Goal: Navigation & Orientation: Find specific page/section

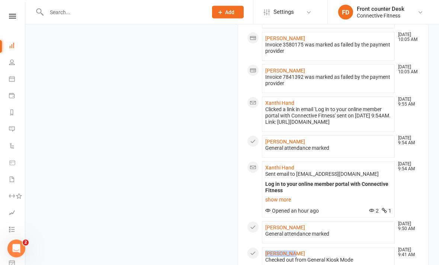
scroll to position [584, 0]
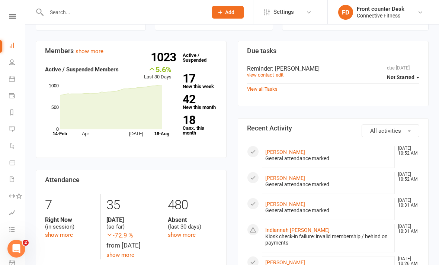
scroll to position [0, 0]
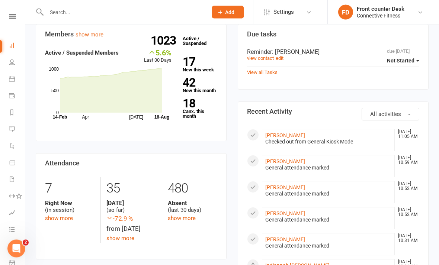
scroll to position [135, 0]
click at [302, 138] on link "[PERSON_NAME]" at bounding box center [285, 135] width 40 height 6
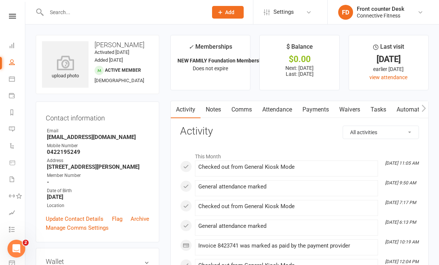
click at [218, 60] on strong "NEW FAMILY Foundation Membership" at bounding box center [221, 61] width 89 height 6
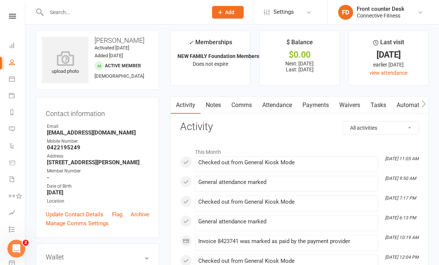
scroll to position [5, 0]
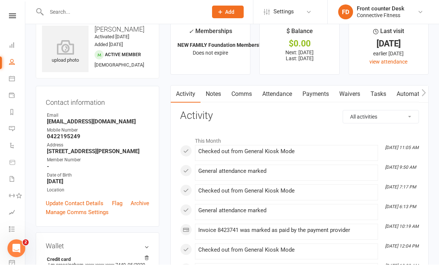
click at [323, 94] on link "Payments" at bounding box center [315, 94] width 37 height 17
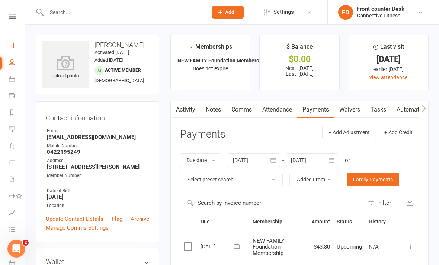
click at [15, 41] on link "Dashboard" at bounding box center [17, 46] width 17 height 17
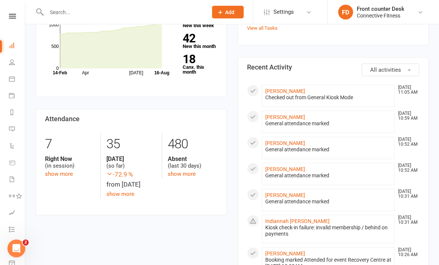
scroll to position [167, 0]
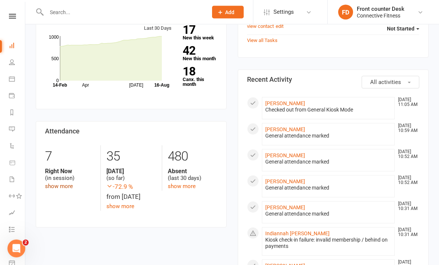
click at [63, 188] on link "show more" at bounding box center [59, 186] width 28 height 7
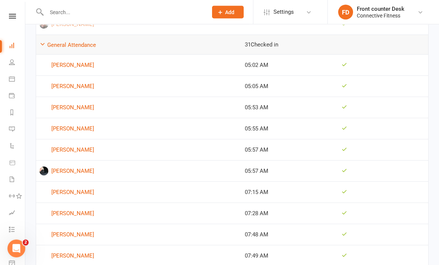
scroll to position [543, 0]
click at [50, 167] on link "Jules Leaudais" at bounding box center [138, 171] width 199 height 9
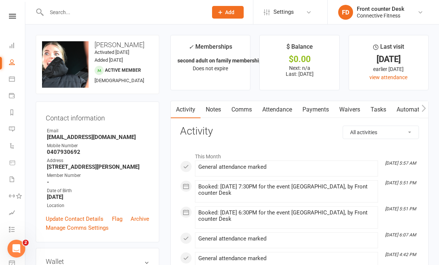
click at [313, 105] on link "Payments" at bounding box center [315, 109] width 37 height 17
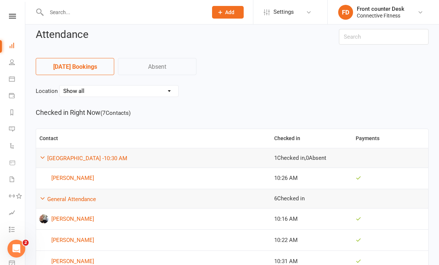
scroll to position [6, 0]
click at [15, 18] on icon at bounding box center [12, 16] width 7 height 5
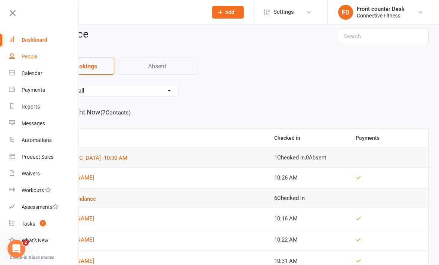
click at [39, 58] on link "People" at bounding box center [44, 56] width 70 height 17
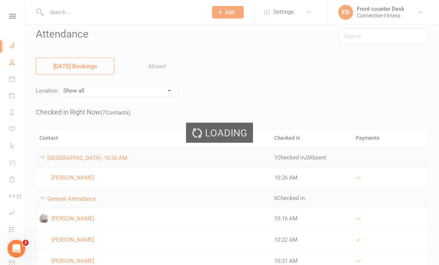
select select "100"
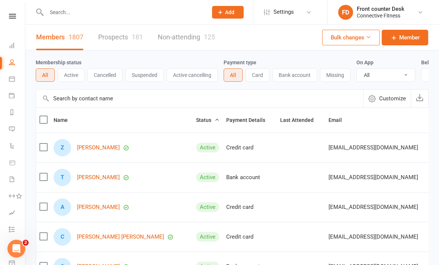
click at [16, 16] on link at bounding box center [12, 16] width 26 height 5
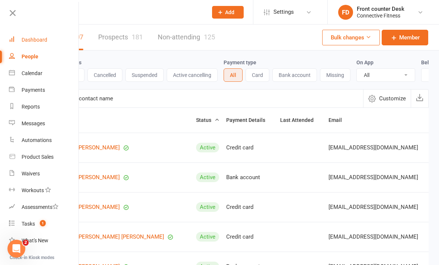
click at [45, 41] on div "Dashboard" at bounding box center [35, 40] width 26 height 6
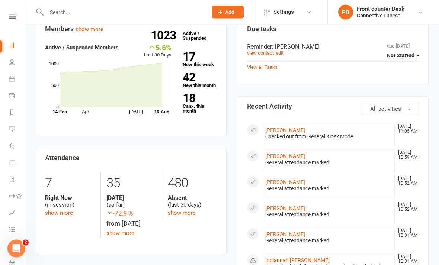
scroll to position [141, 0]
click at [60, 214] on link "show more" at bounding box center [59, 212] width 28 height 7
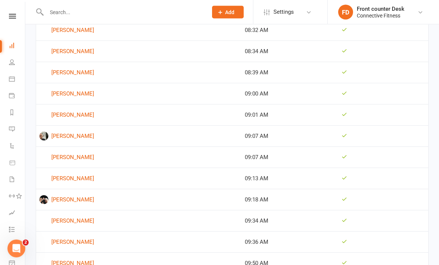
scroll to position [990, 0]
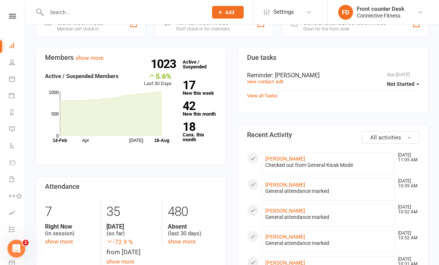
scroll to position [116, 0]
